Goal: Information Seeking & Learning: Learn about a topic

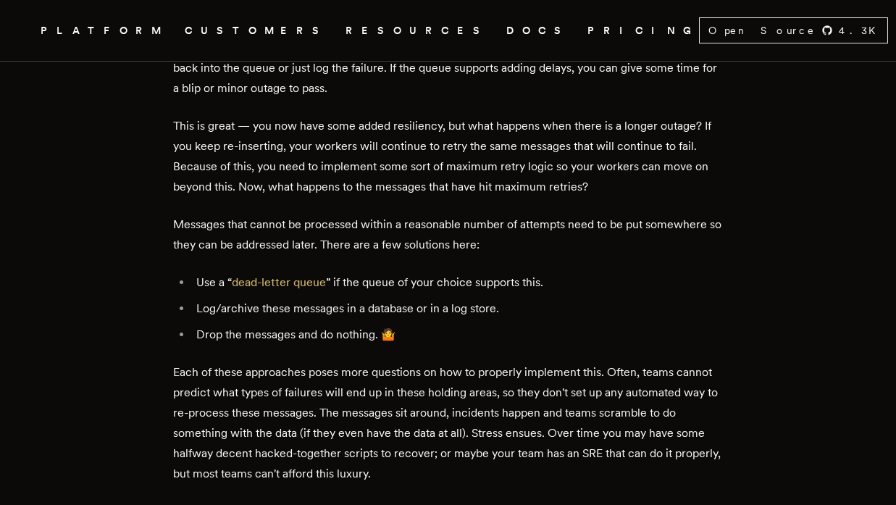
scroll to position [512, 0]
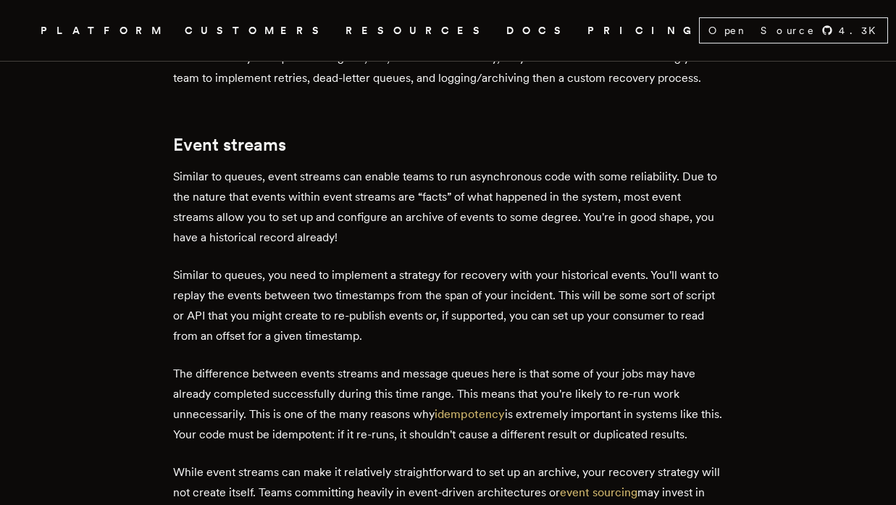
scroll to position [1608, 0]
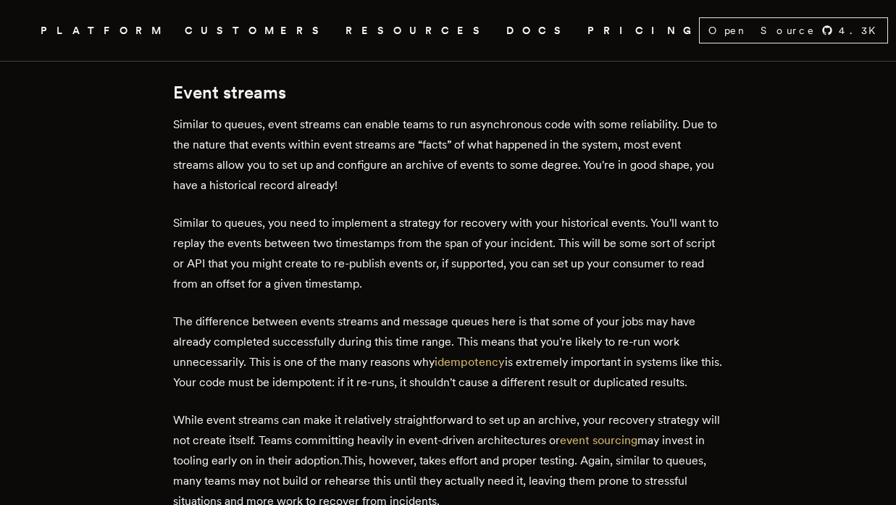
click at [333, 144] on p "Similar to queues, event streams can enable teams to run asynchronous code with…" at bounding box center [448, 154] width 551 height 81
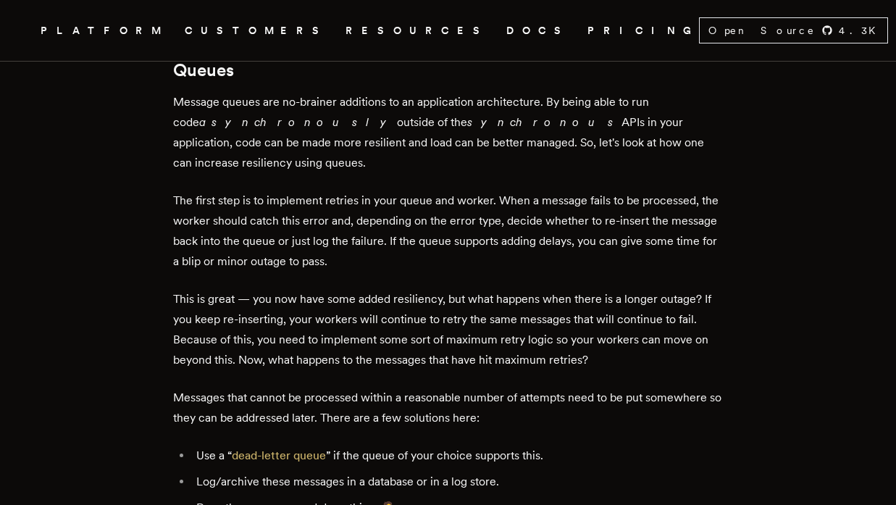
scroll to position [853, 0]
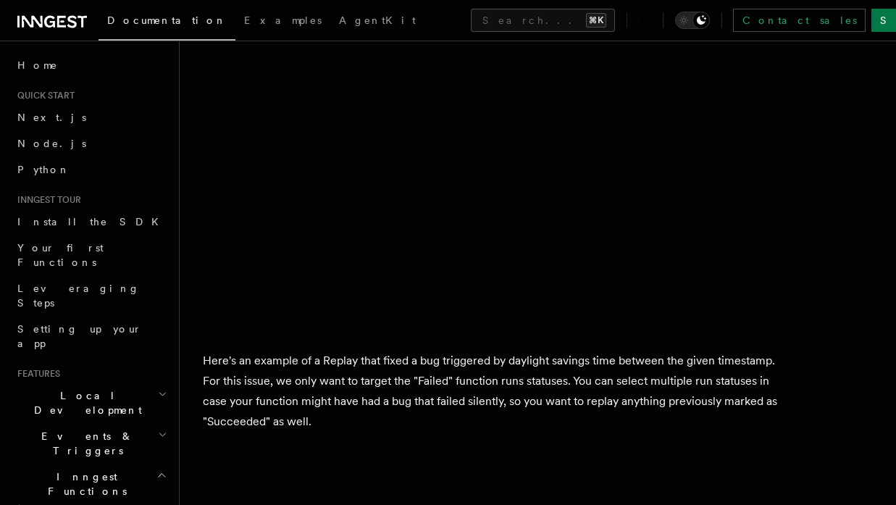
scroll to position [1353, 0]
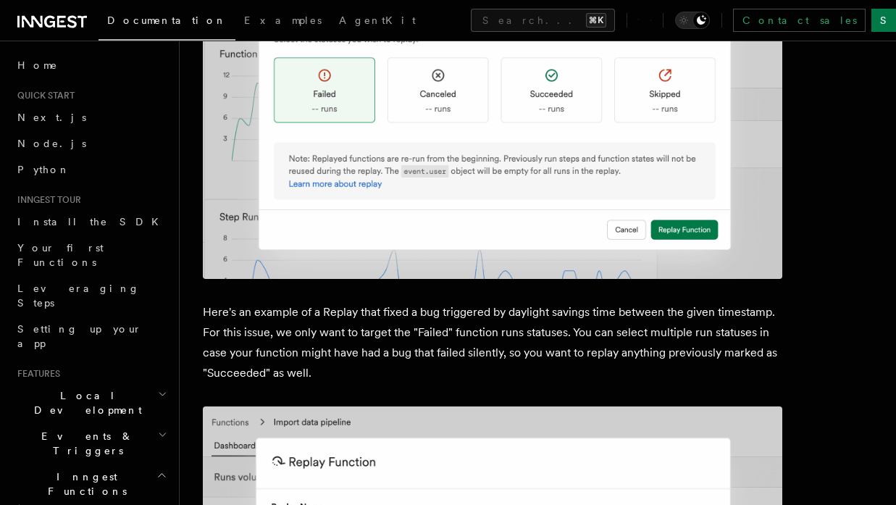
click at [382, 95] on img at bounding box center [493, 31] width 580 height 496
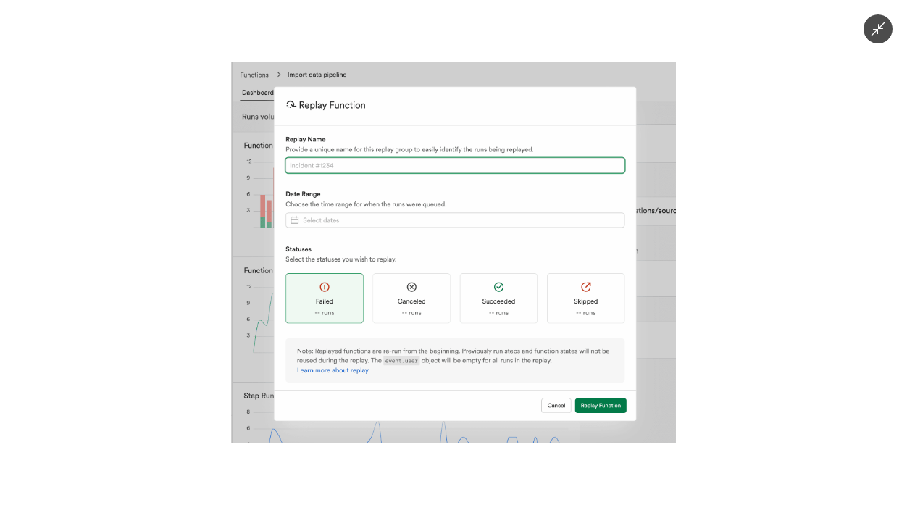
click at [177, 44] on div at bounding box center [453, 252] width 907 height 505
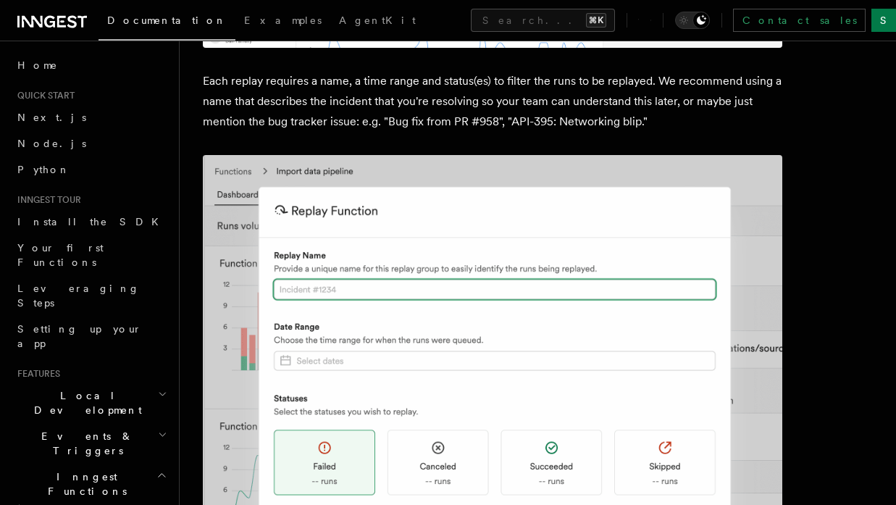
scroll to position [984, 0]
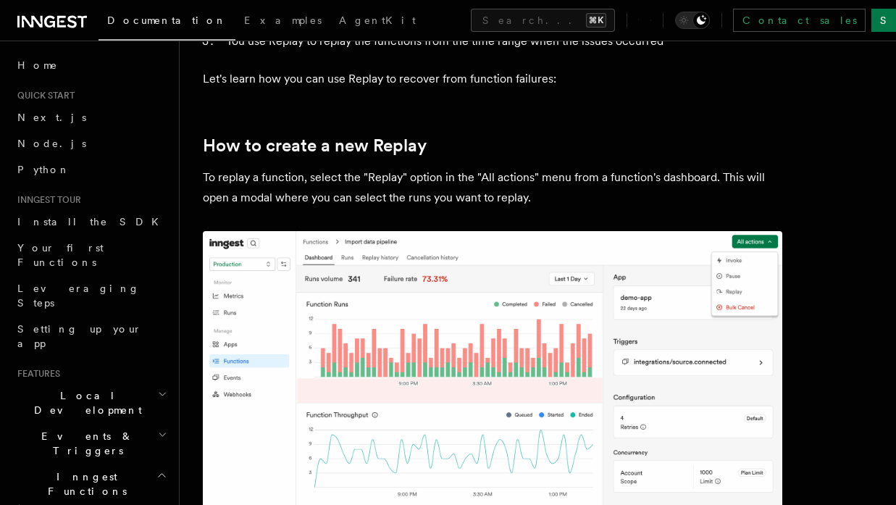
scroll to position [0, 0]
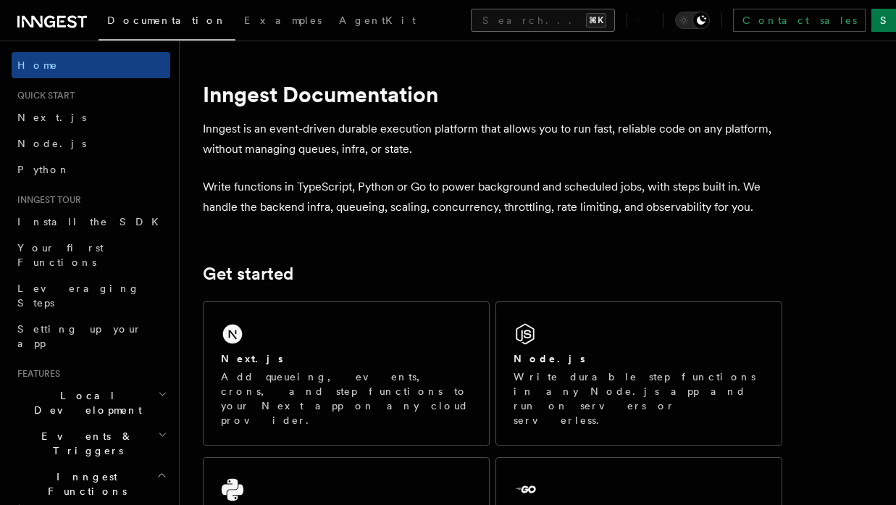
click at [493, 17] on button "Search... ⌘K" at bounding box center [543, 20] width 144 height 23
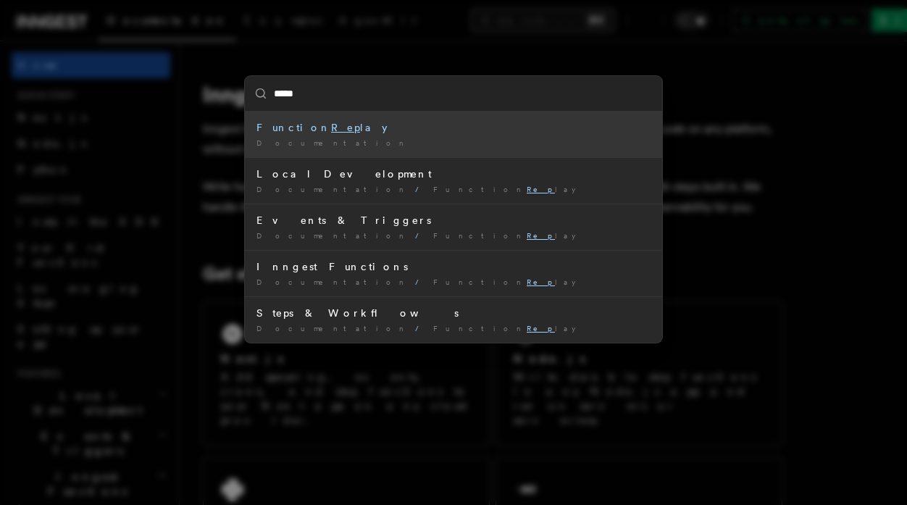
type input "******"
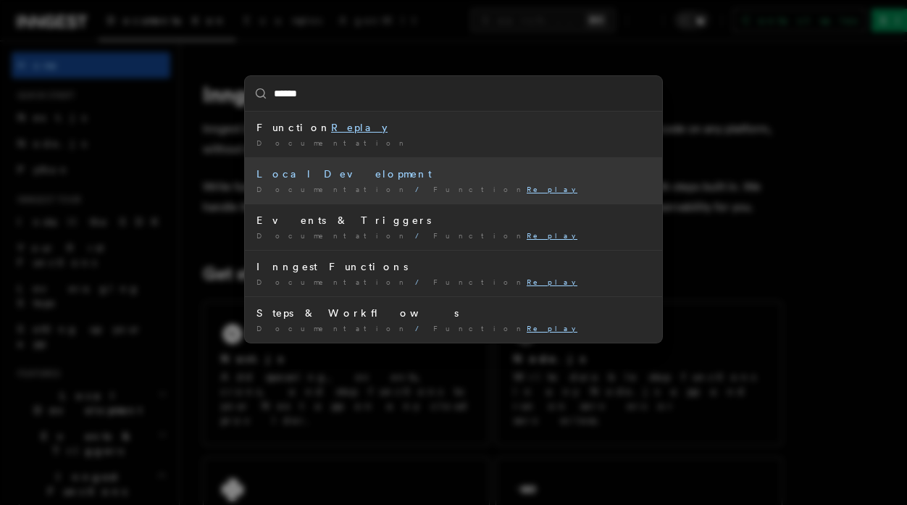
click at [391, 188] on div "Documentation / Function Replay /" at bounding box center [453, 189] width 394 height 11
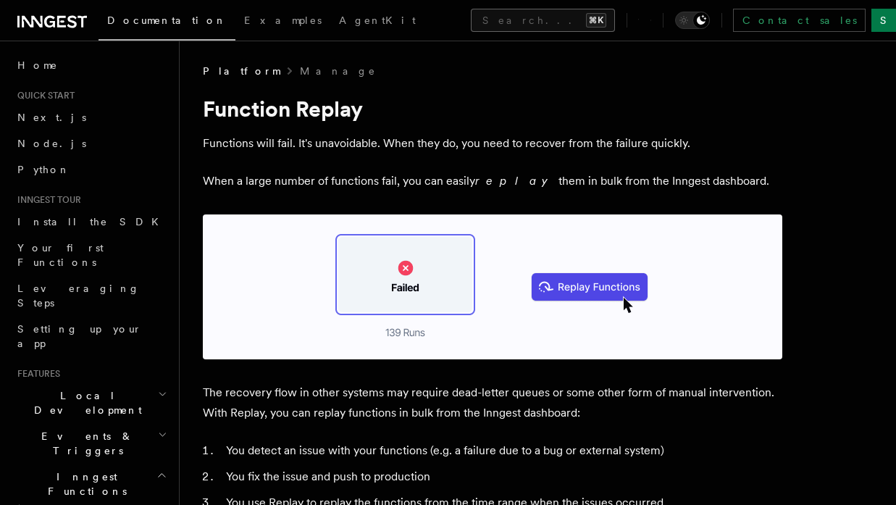
click at [471, 18] on button "Search... ⌘K" at bounding box center [543, 20] width 144 height 23
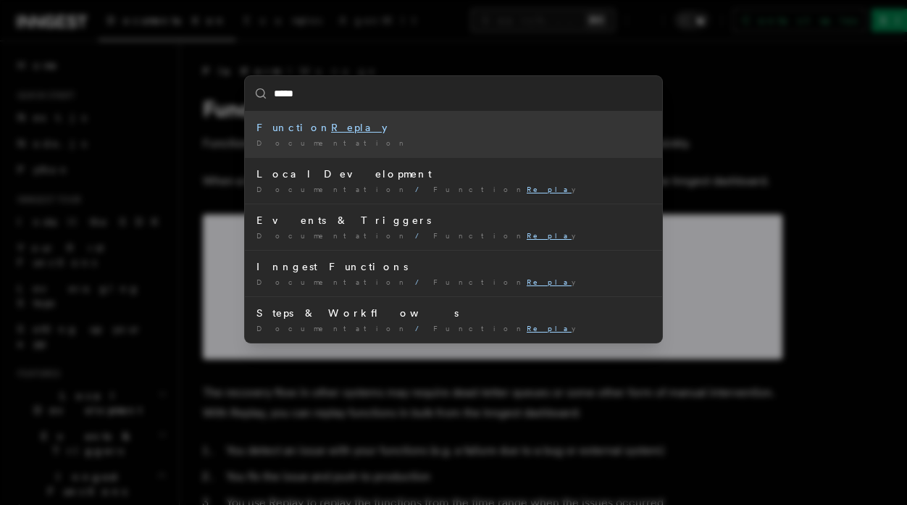
type input "******"
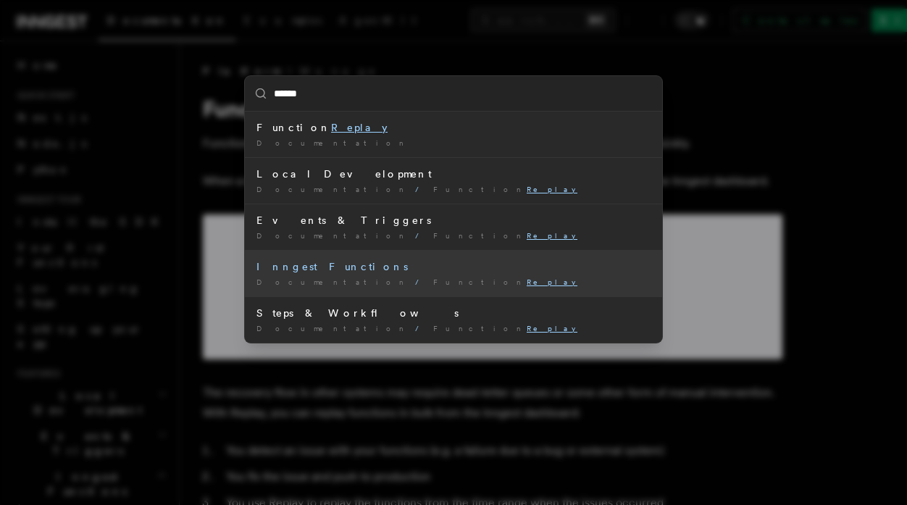
click at [382, 285] on div "Documentation / Function Replay /" at bounding box center [453, 282] width 394 height 11
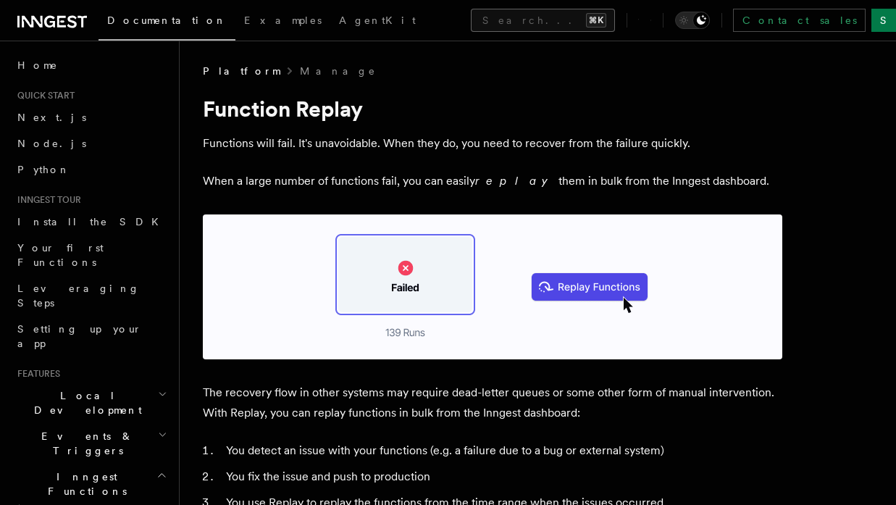
click at [471, 27] on button "Search... ⌘K" at bounding box center [543, 20] width 144 height 23
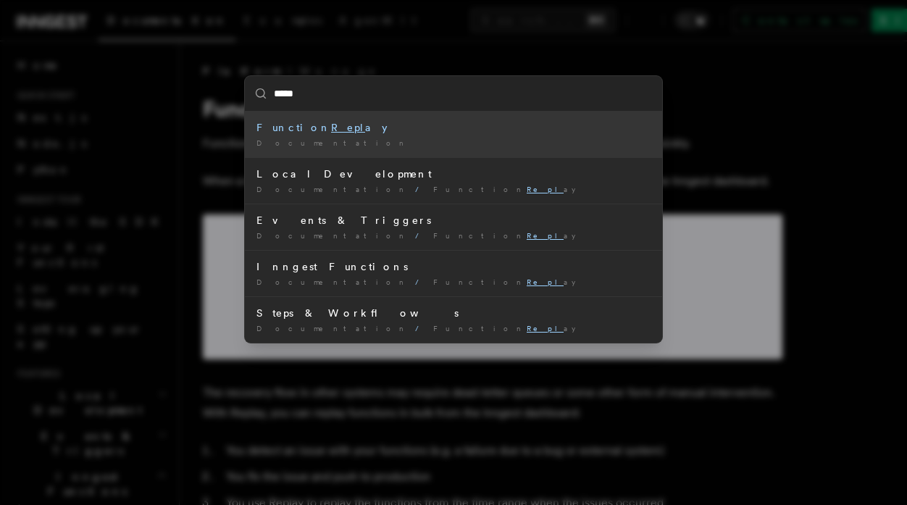
type input "******"
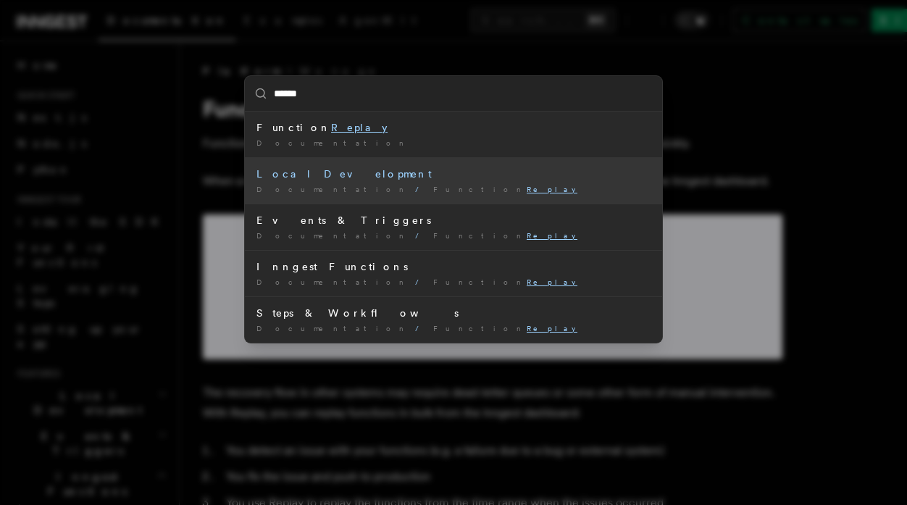
click at [330, 175] on div "Local Development" at bounding box center [453, 174] width 394 height 14
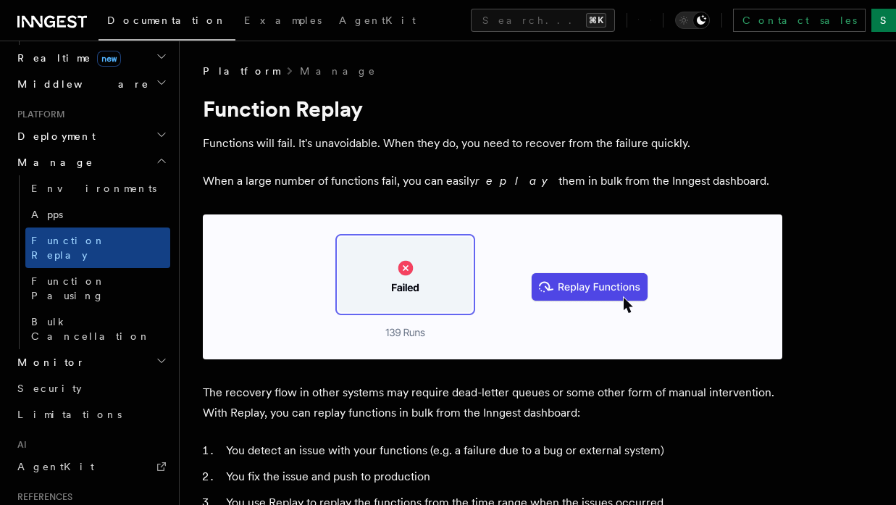
scroll to position [764, 0]
